Goal: Transaction & Acquisition: Download file/media

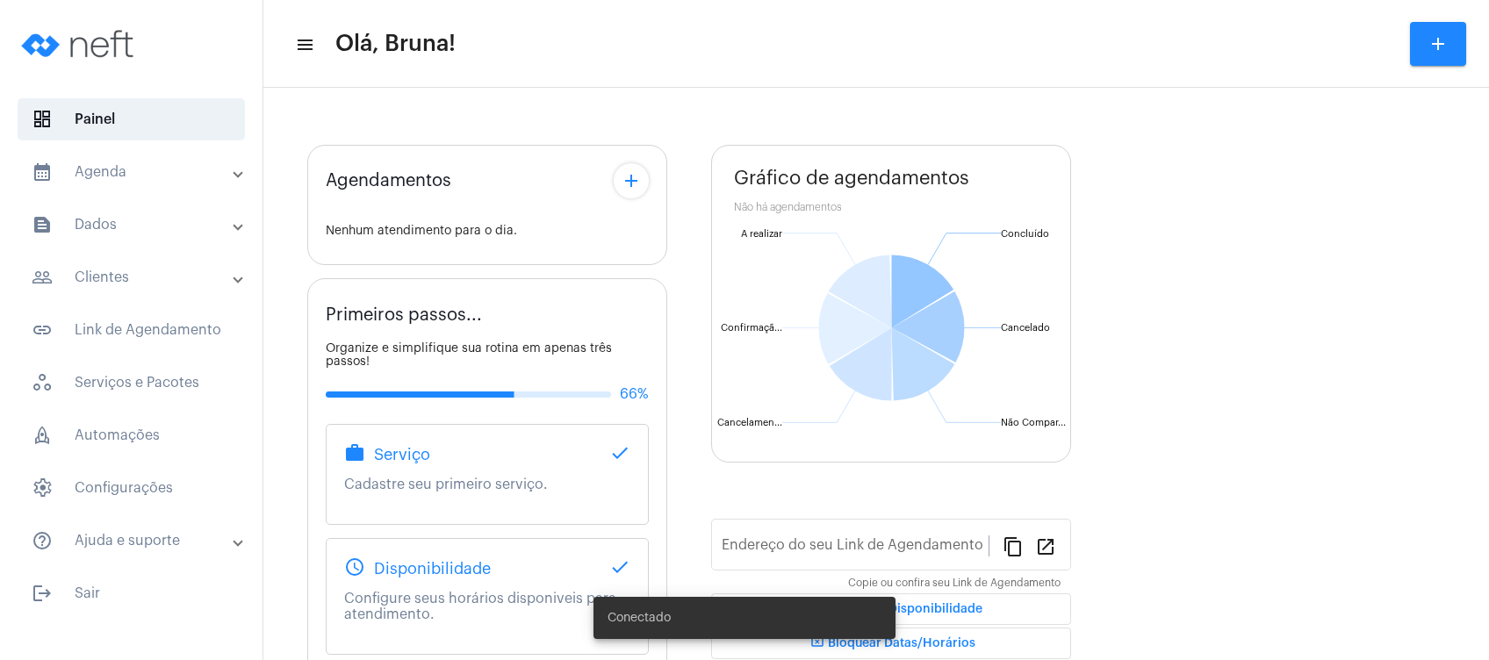
click at [197, 175] on mat-panel-title "calendar_month_outlined Agenda" at bounding box center [133, 172] width 203 height 21
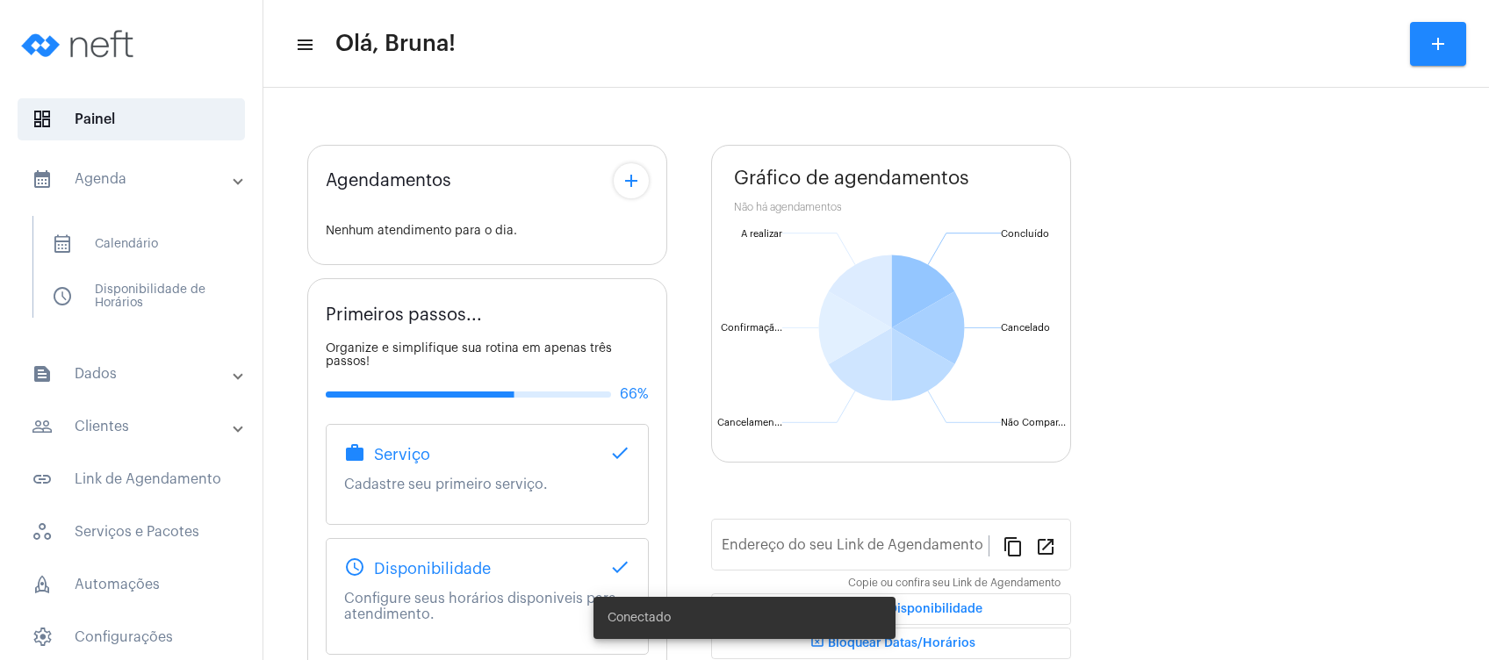
type input "[URL][DOMAIN_NAME]"
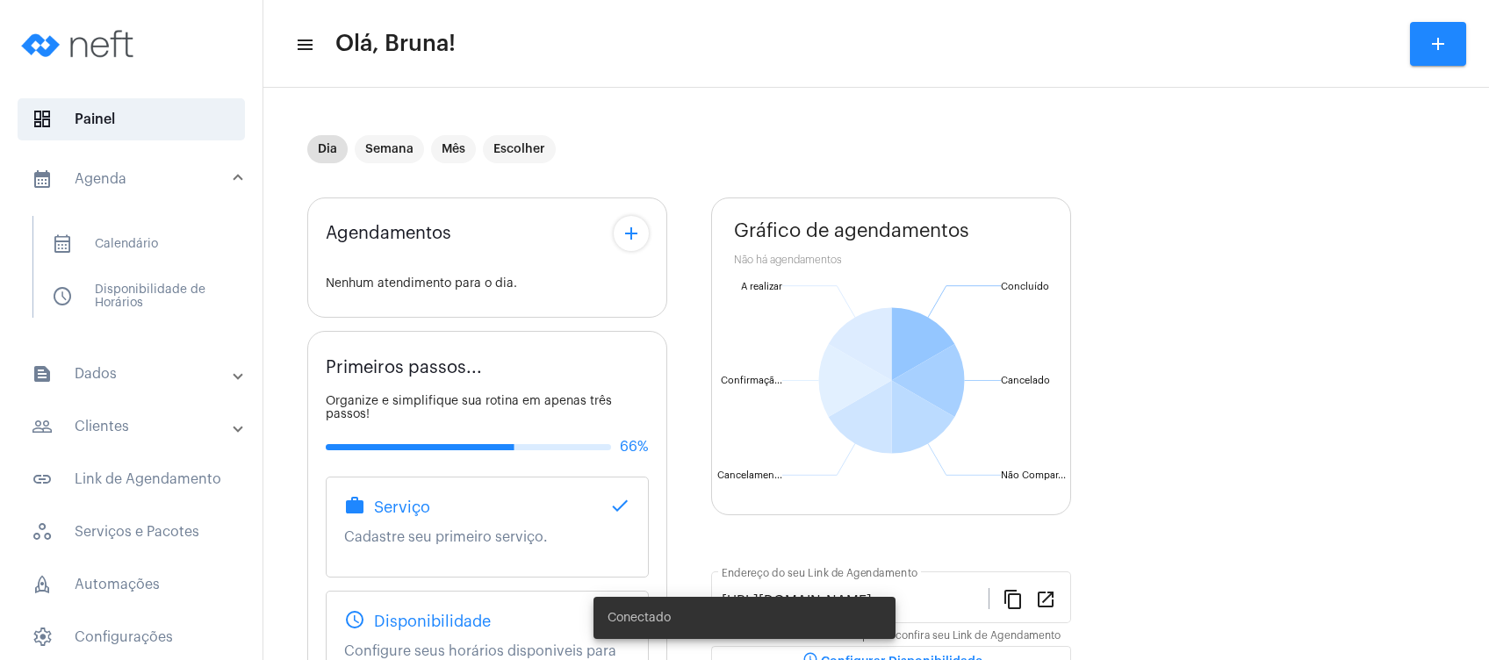
click at [162, 367] on mat-panel-title "text_snippet_outlined Dados" at bounding box center [133, 373] width 203 height 21
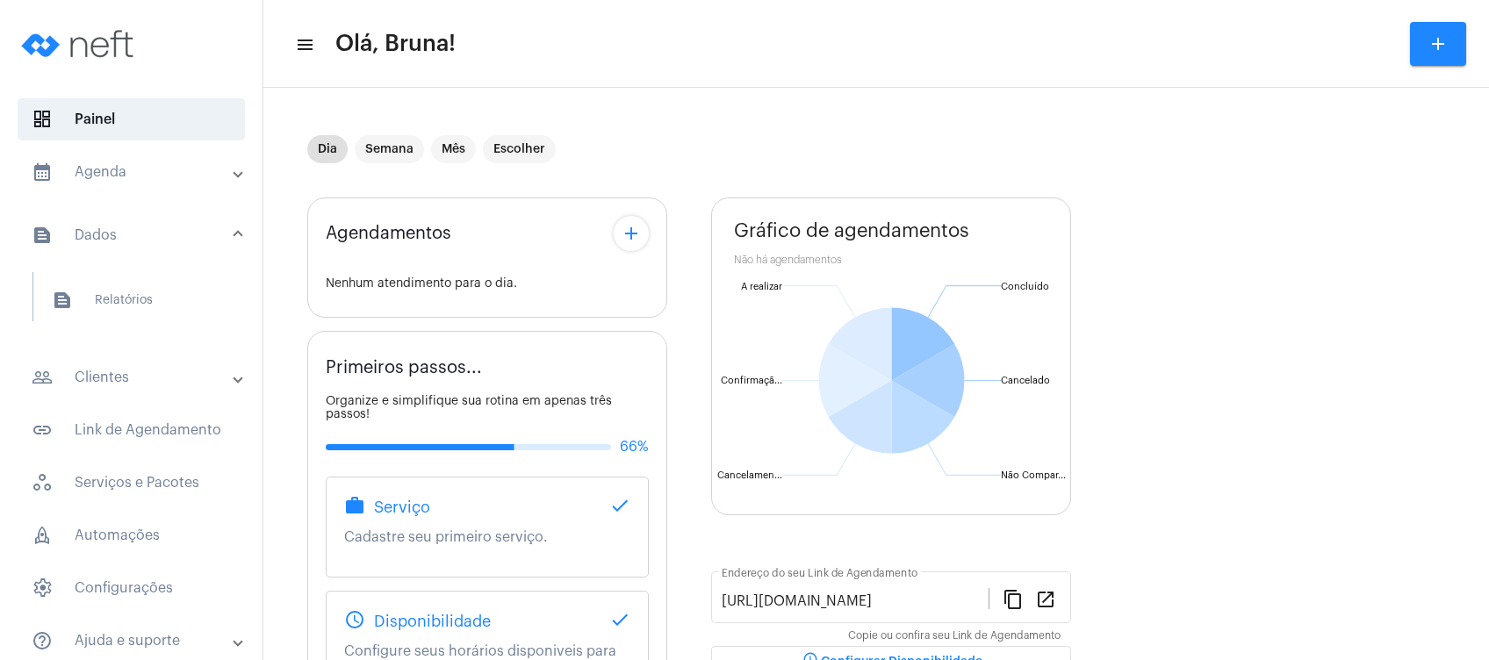
click at [154, 372] on mat-panel-title "people_outline Clientes" at bounding box center [133, 377] width 203 height 21
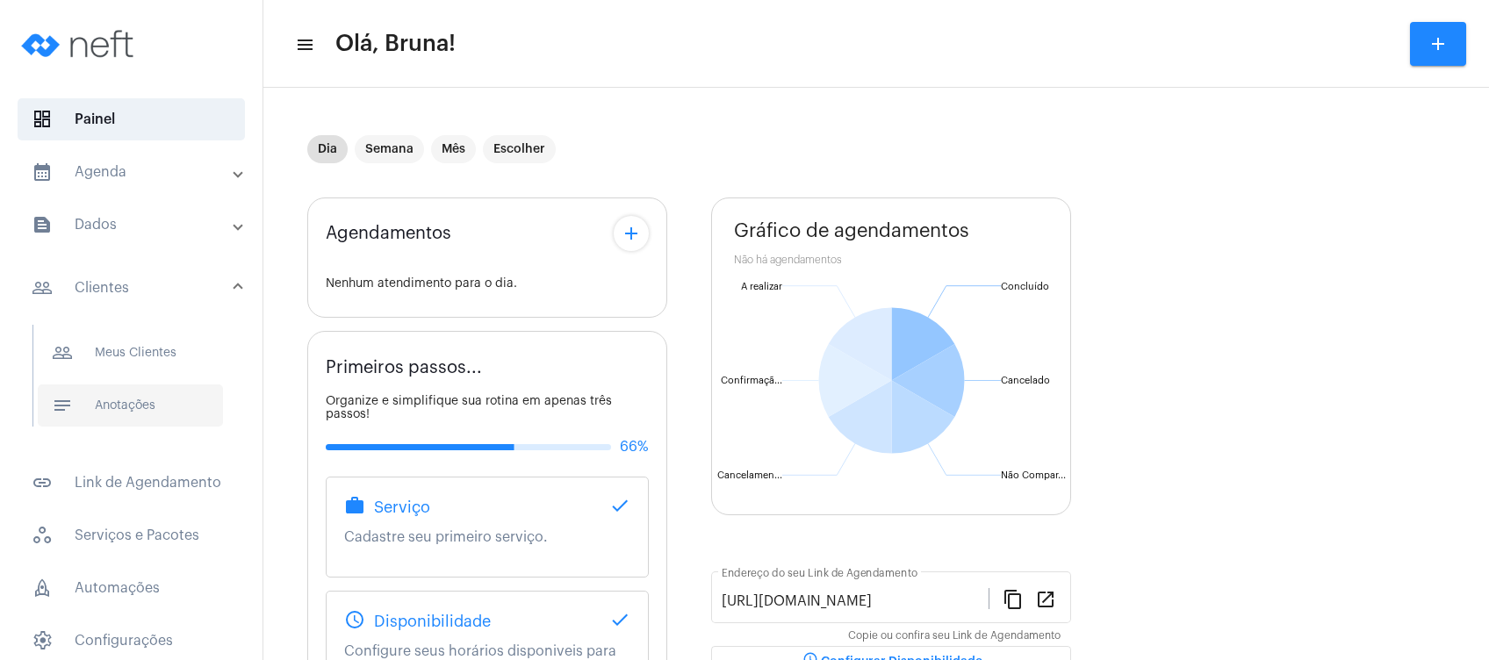
click at [147, 422] on span "notes Anotações" at bounding box center [130, 406] width 185 height 42
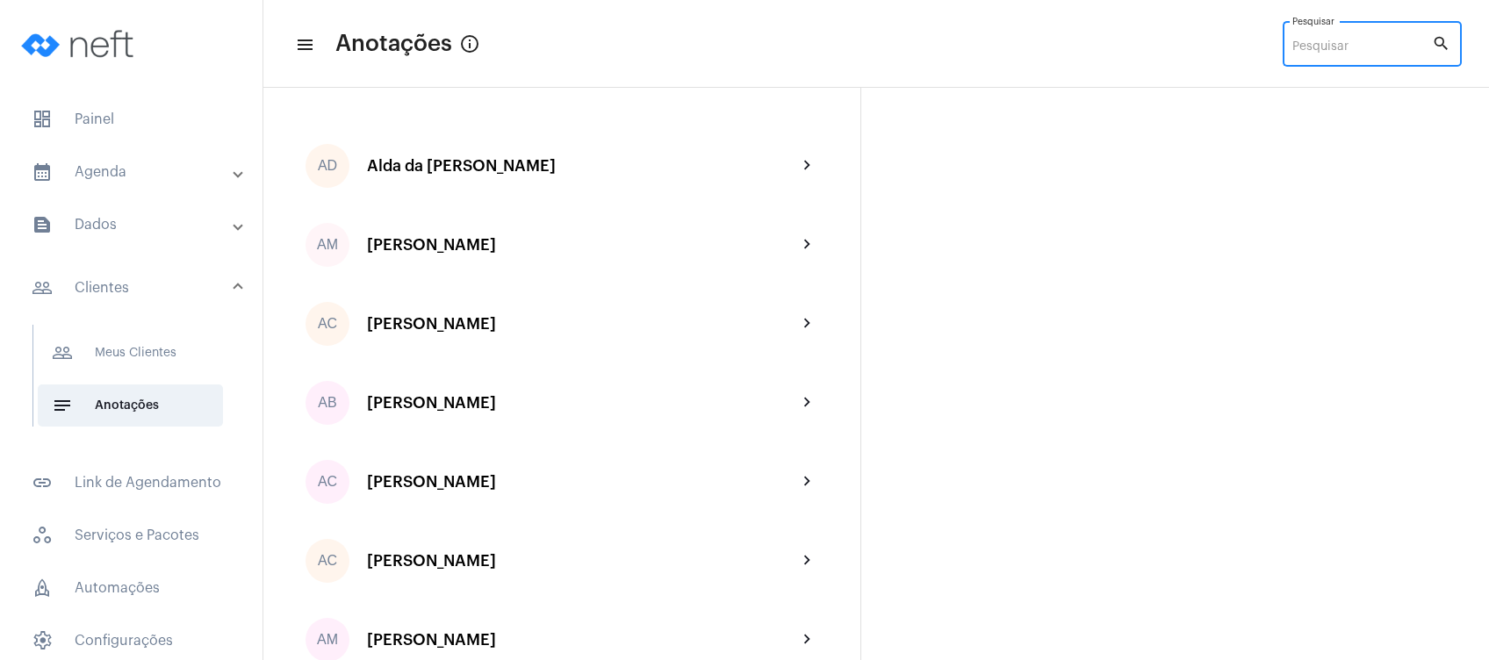
click at [1346, 43] on input "Pesquisar" at bounding box center [1362, 47] width 140 height 14
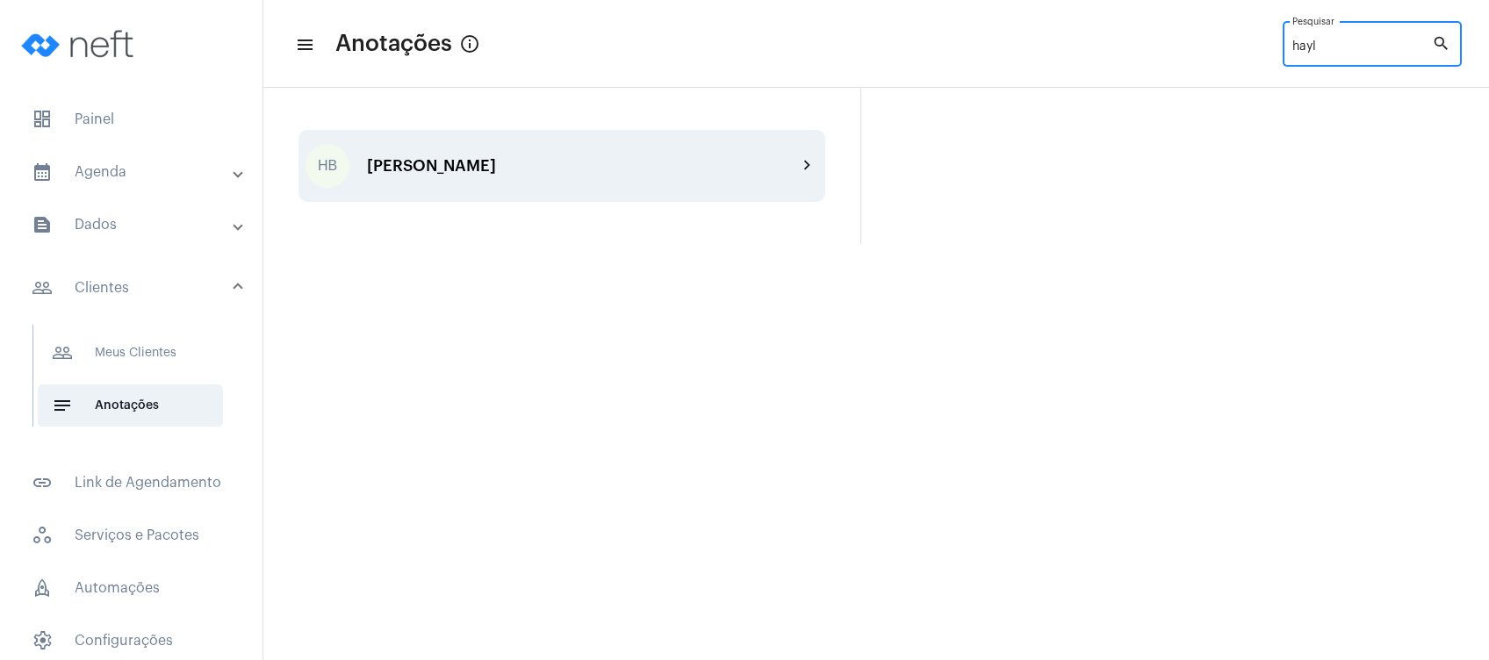
type input "hayl"
click at [802, 167] on mat-icon "chevron_right" at bounding box center [807, 165] width 21 height 21
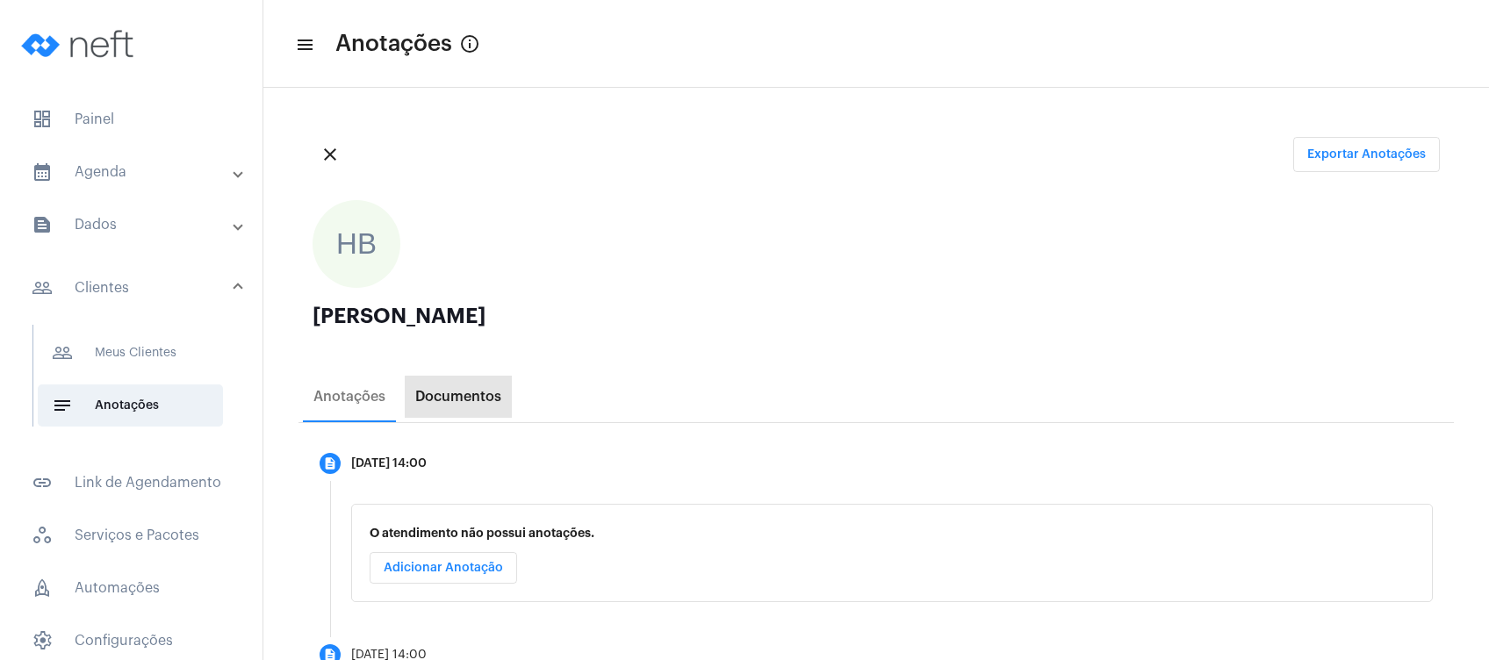
click at [493, 401] on div "Documentos" at bounding box center [458, 397] width 86 height 16
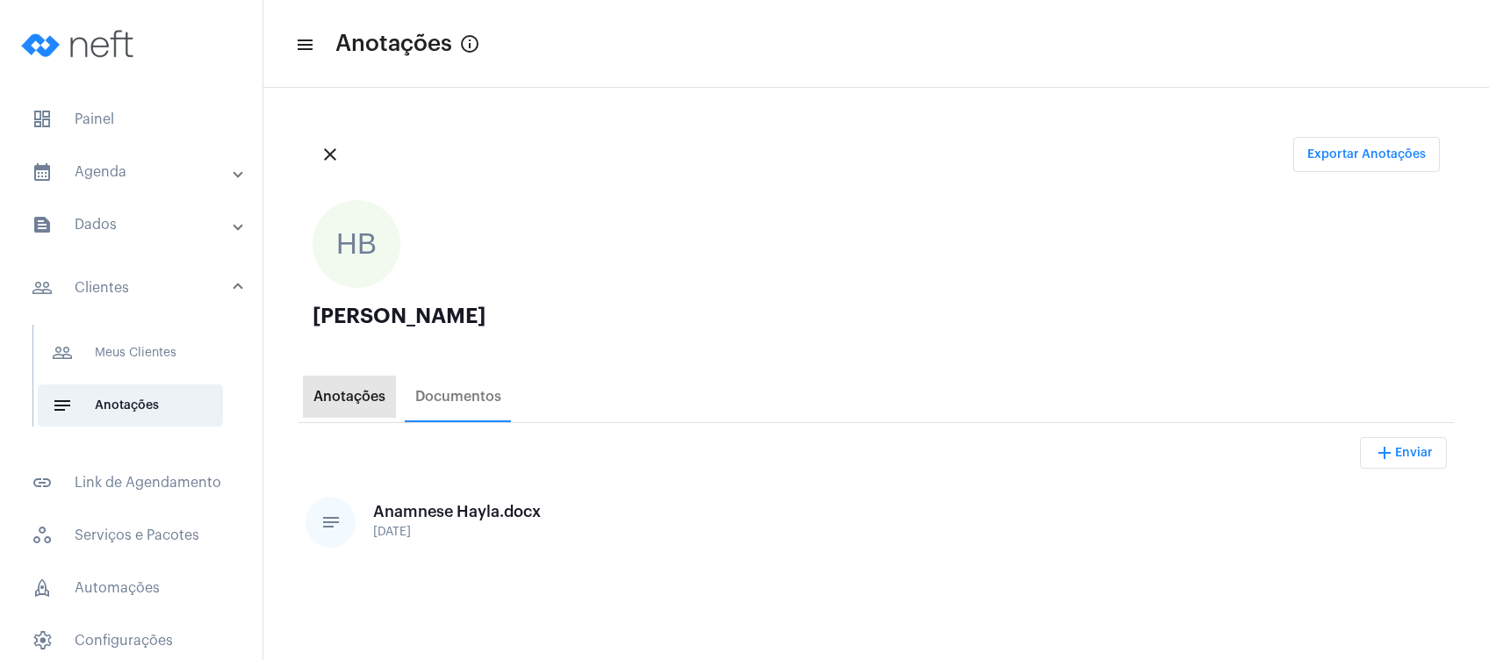
click at [343, 400] on div "Anotações" at bounding box center [349, 397] width 72 height 16
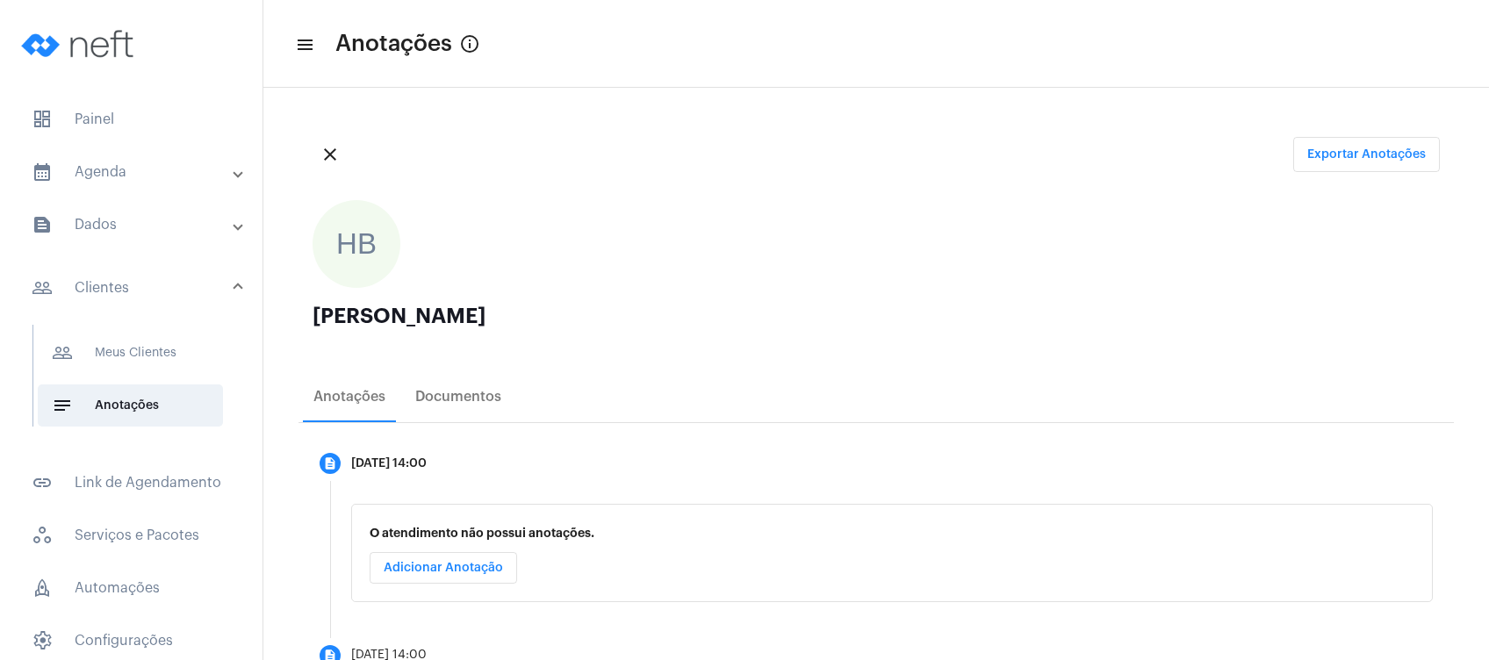
click at [761, 274] on ngx-avatars "HB" at bounding box center [868, 244] width 1110 height 88
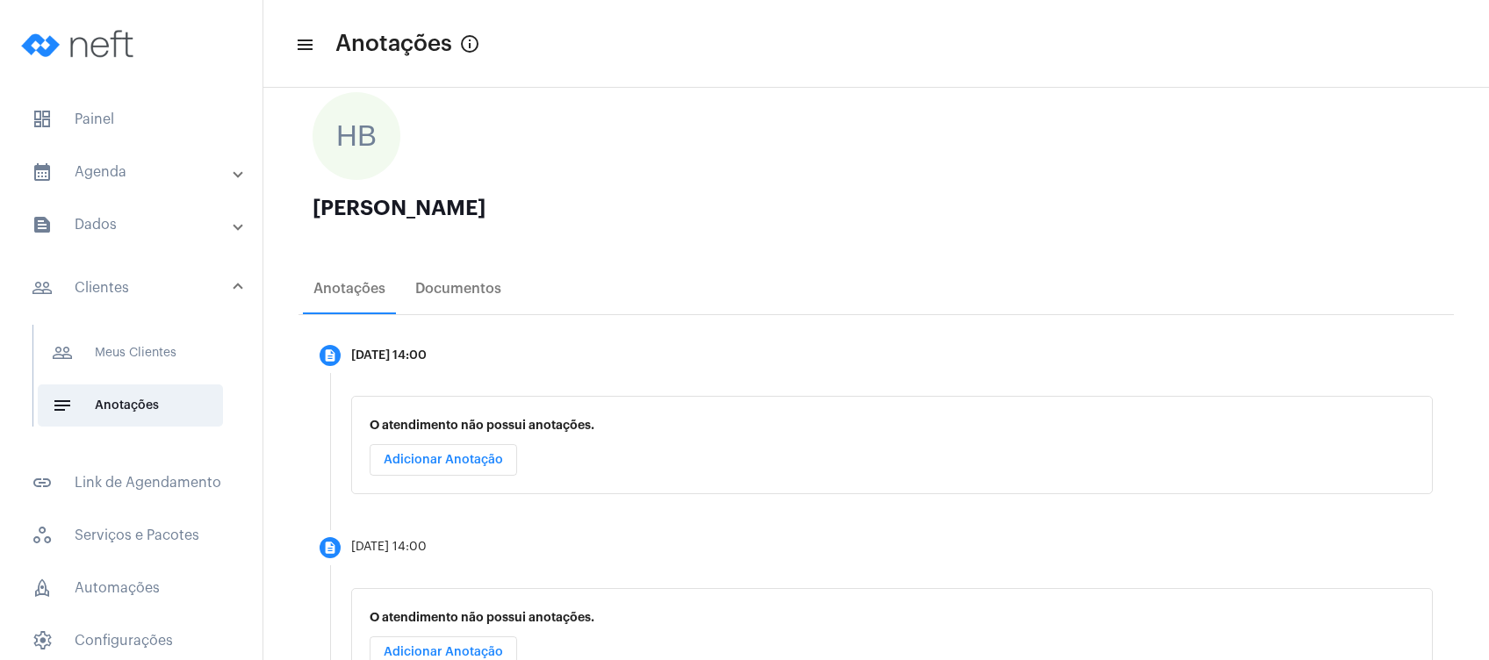
scroll to position [70, 0]
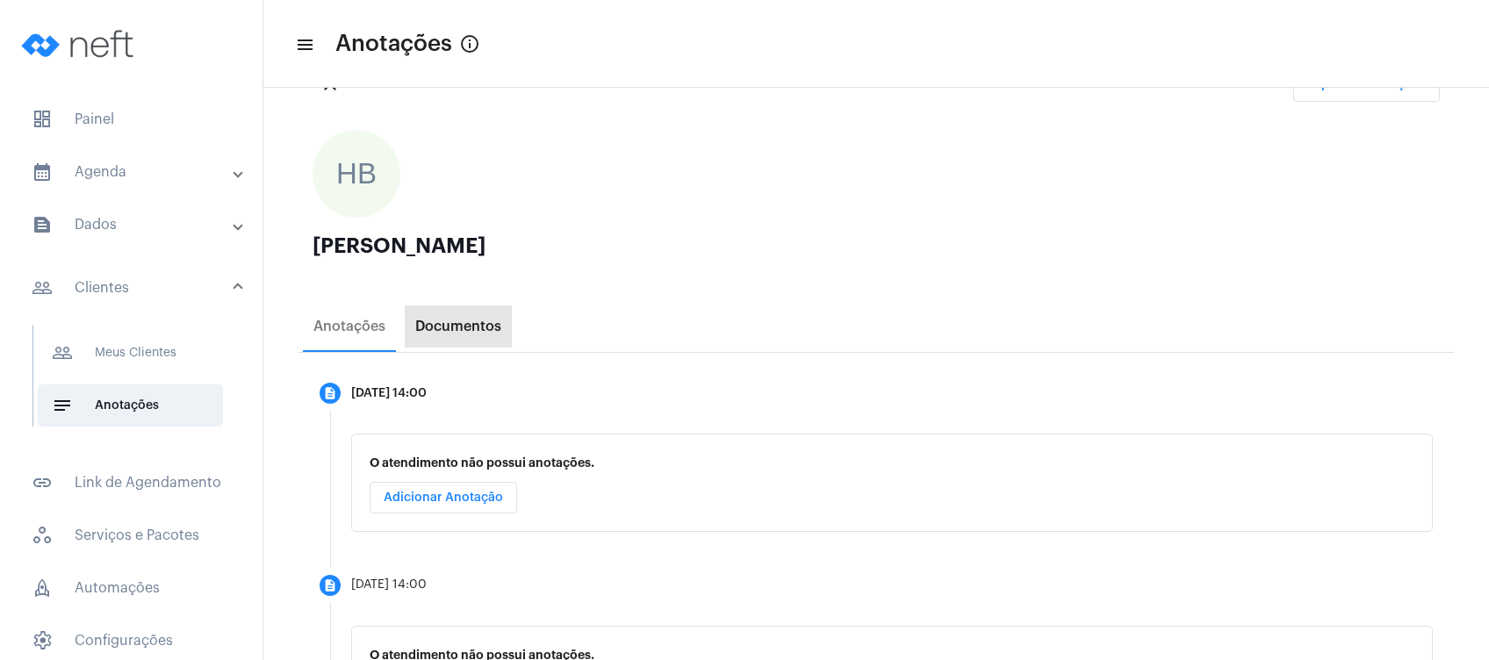
click at [486, 346] on div "Documentos" at bounding box center [458, 327] width 107 height 42
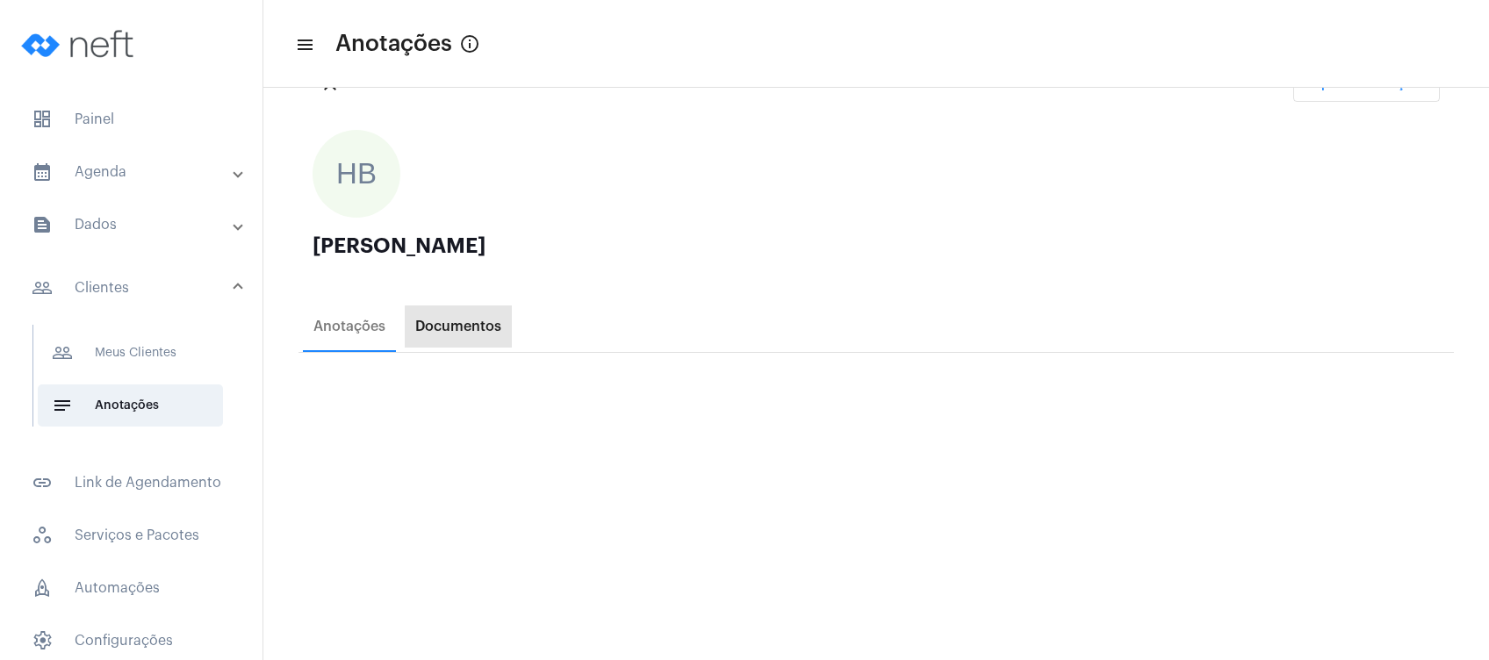
scroll to position [0, 0]
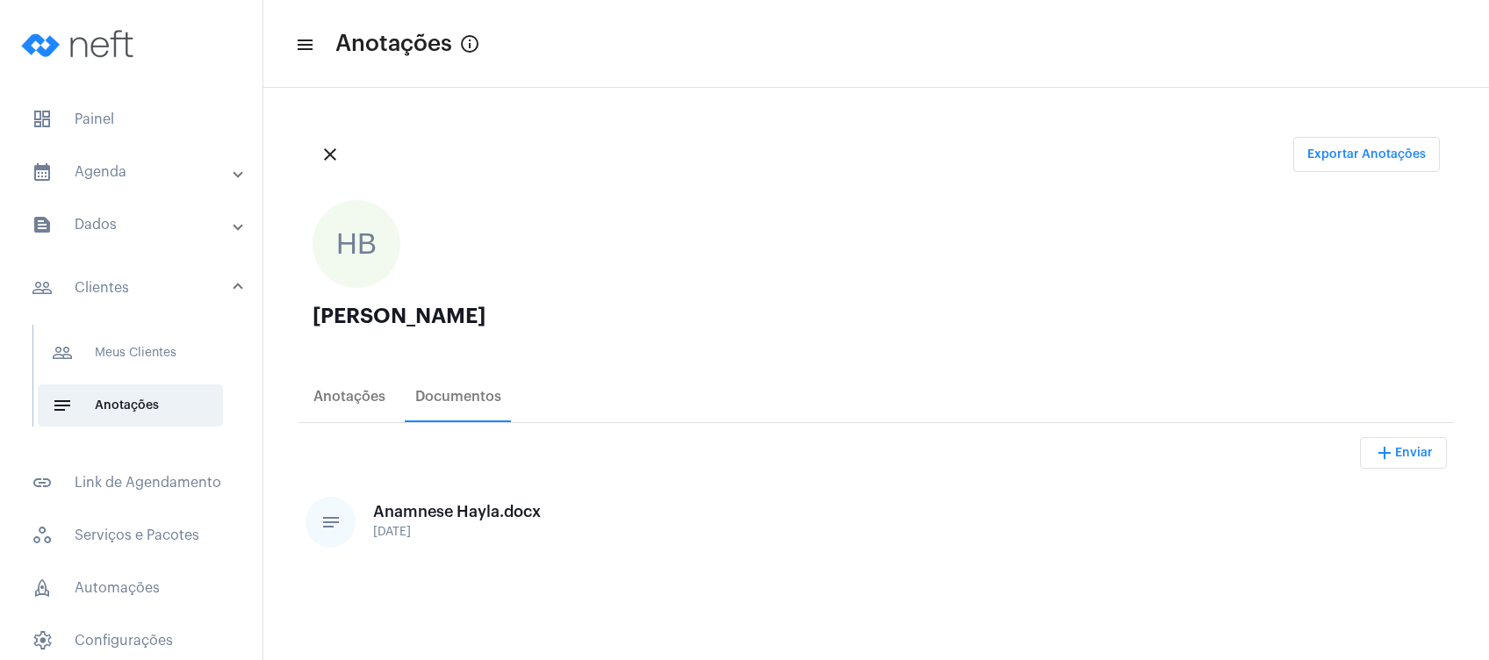
click at [461, 521] on div "Anamnese Hayla.docx [DATE]" at bounding box center [457, 523] width 168 height 40
click at [450, 586] on button "download Baixar Arquivo" at bounding box center [446, 571] width 147 height 42
